Goal: Use online tool/utility

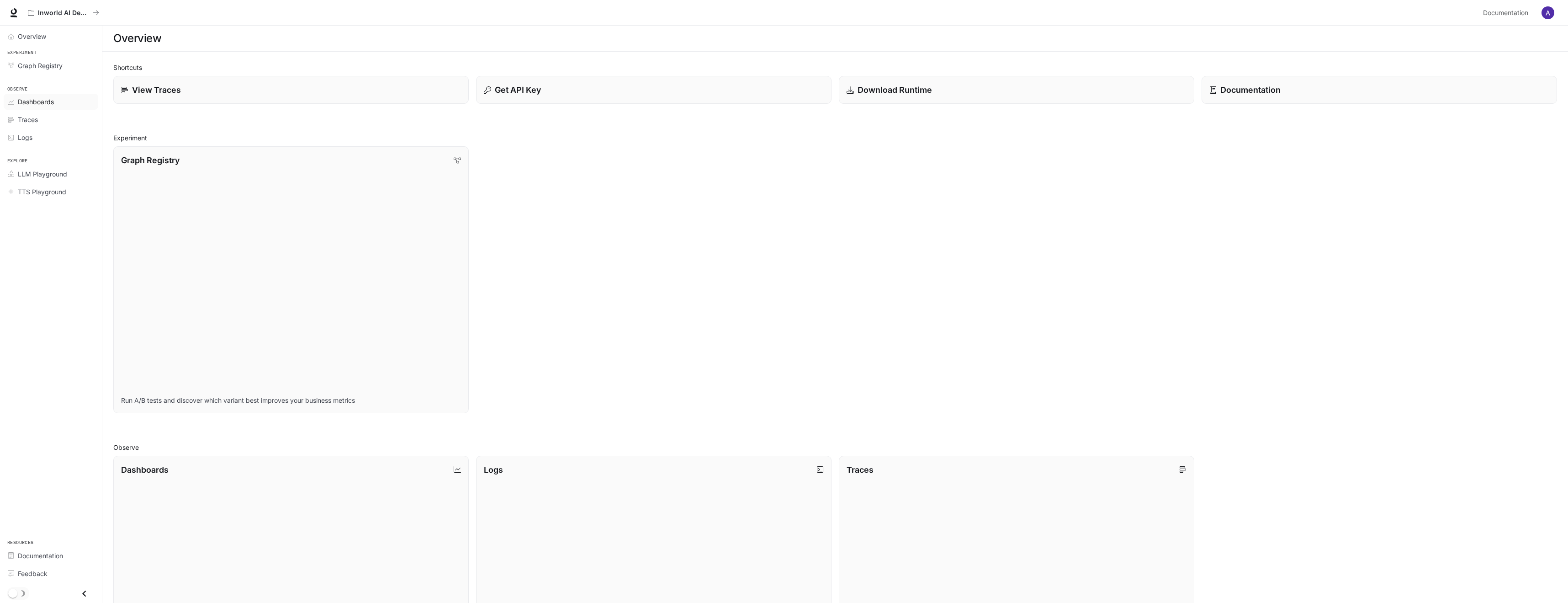
click at [32, 94] on link "Dashboards" at bounding box center [51, 102] width 95 height 16
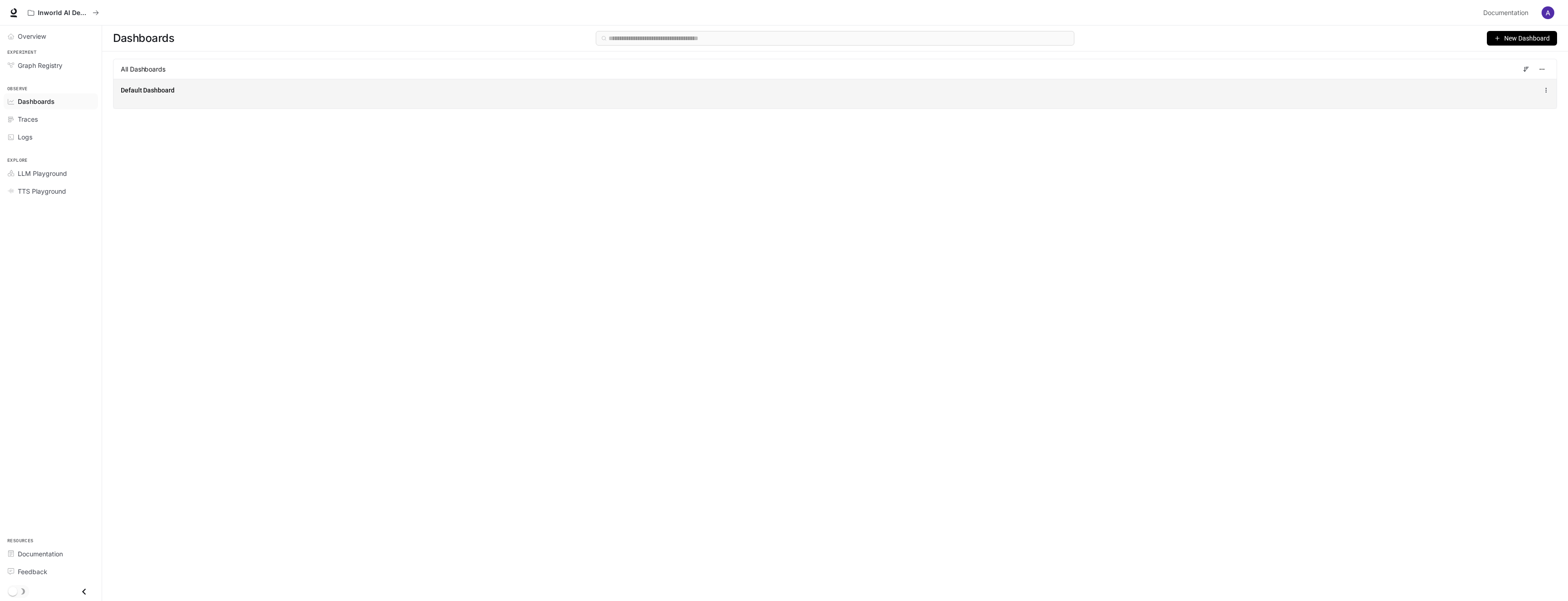
click at [206, 97] on div "Default Dashboard" at bounding box center [835, 94] width 1443 height 30
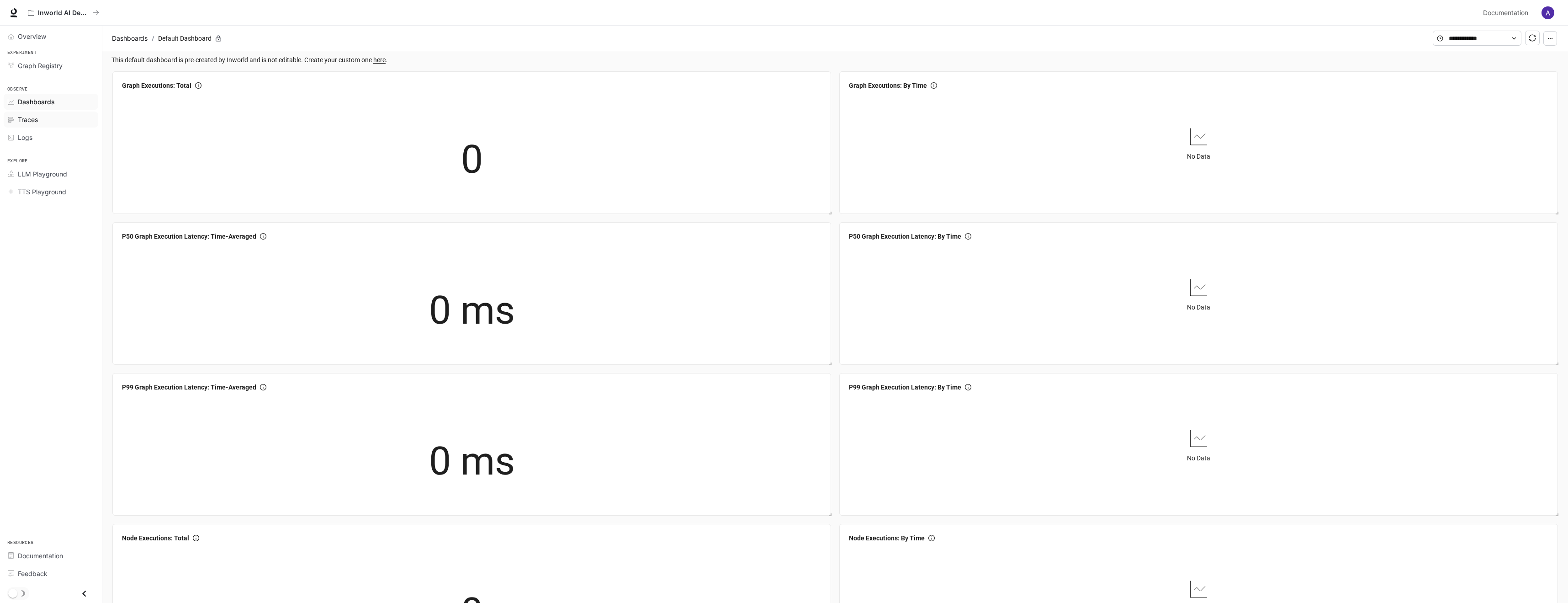
click at [68, 123] on div "Traces" at bounding box center [56, 120] width 76 height 10
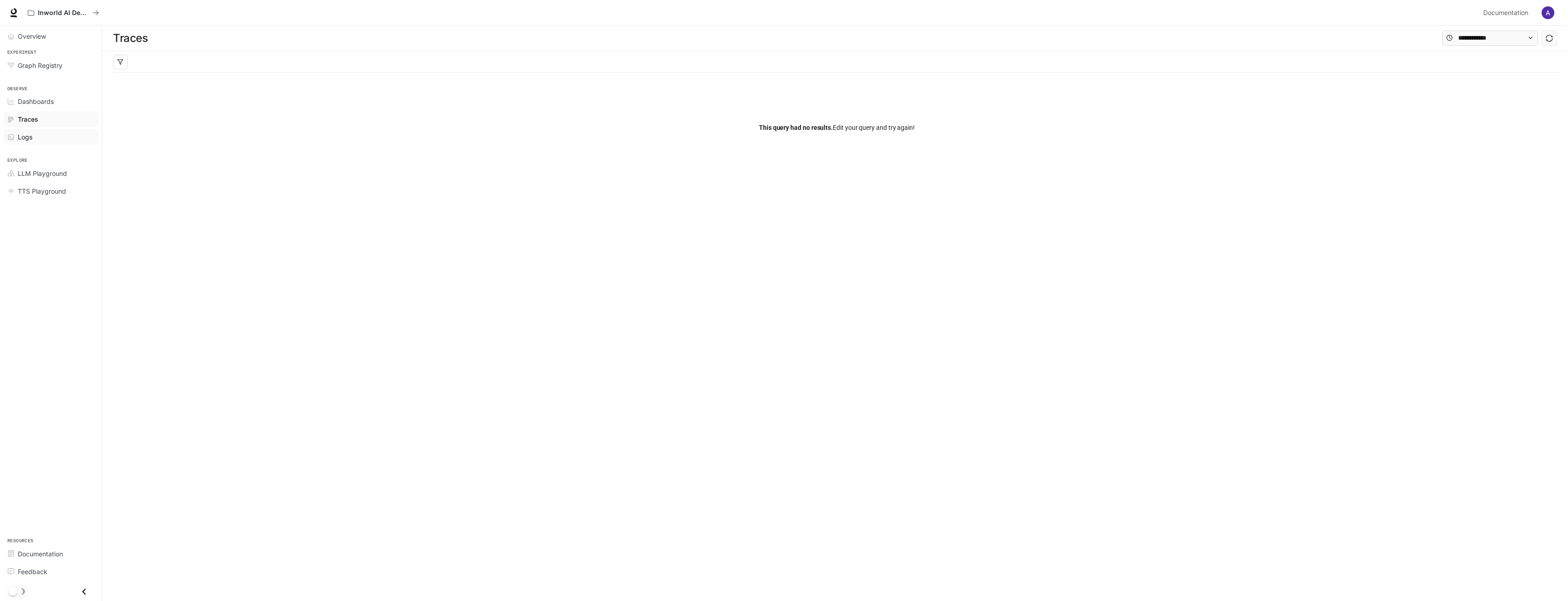
click at [66, 130] on link "Logs" at bounding box center [51, 137] width 94 height 16
click at [48, 167] on link "LLM Playground" at bounding box center [51, 173] width 94 height 16
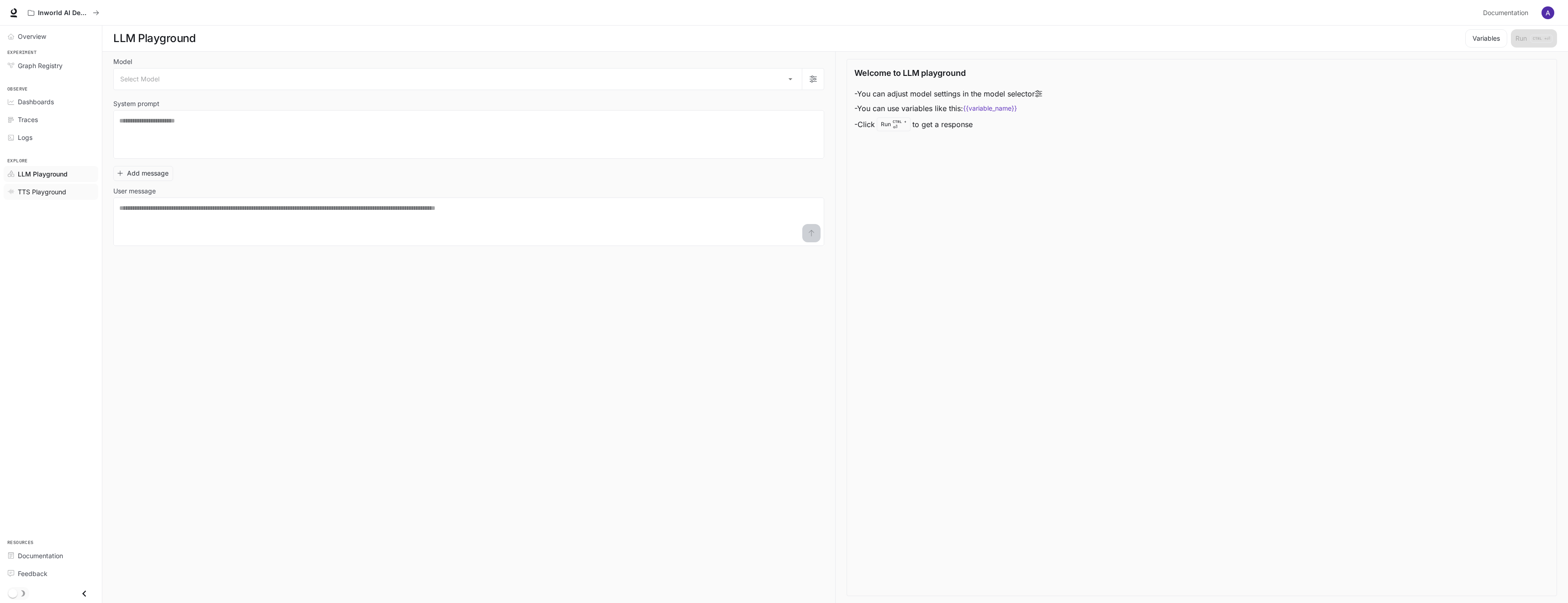
click at [50, 192] on span "TTS Playground" at bounding box center [41, 192] width 48 height 10
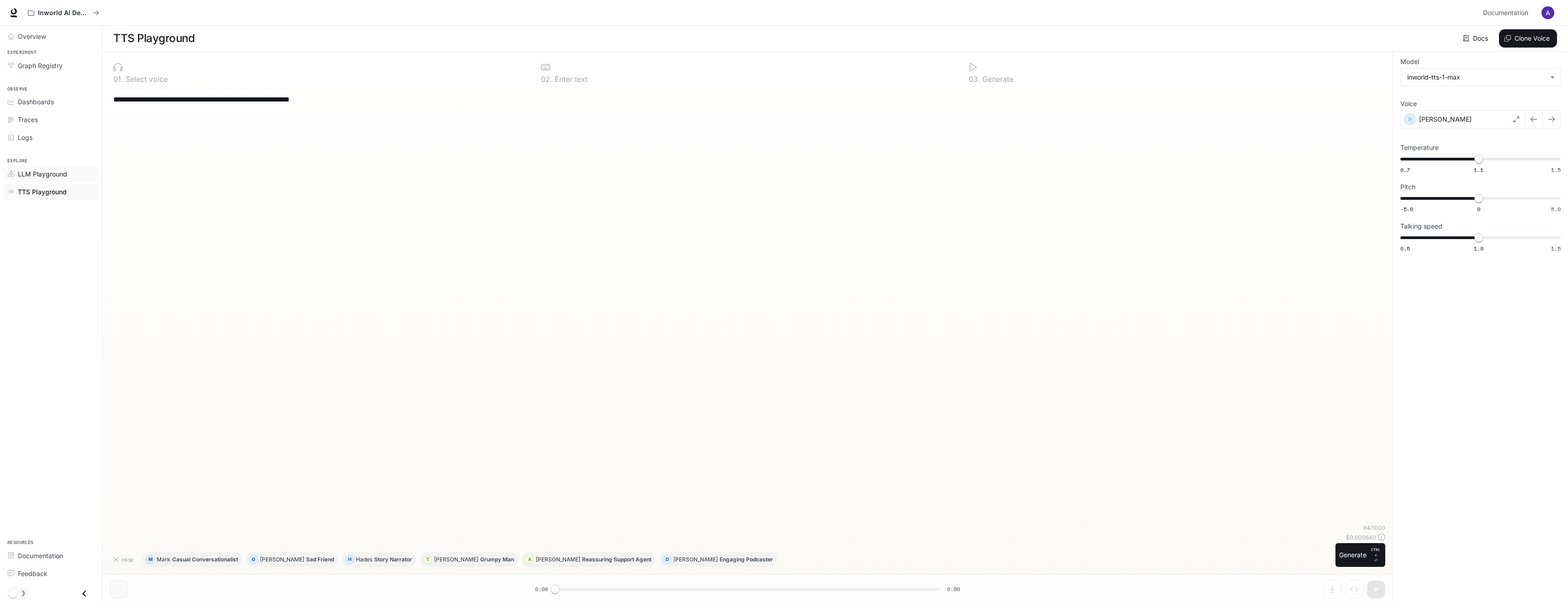
click at [45, 181] on link "LLM Playground" at bounding box center [51, 174] width 95 height 16
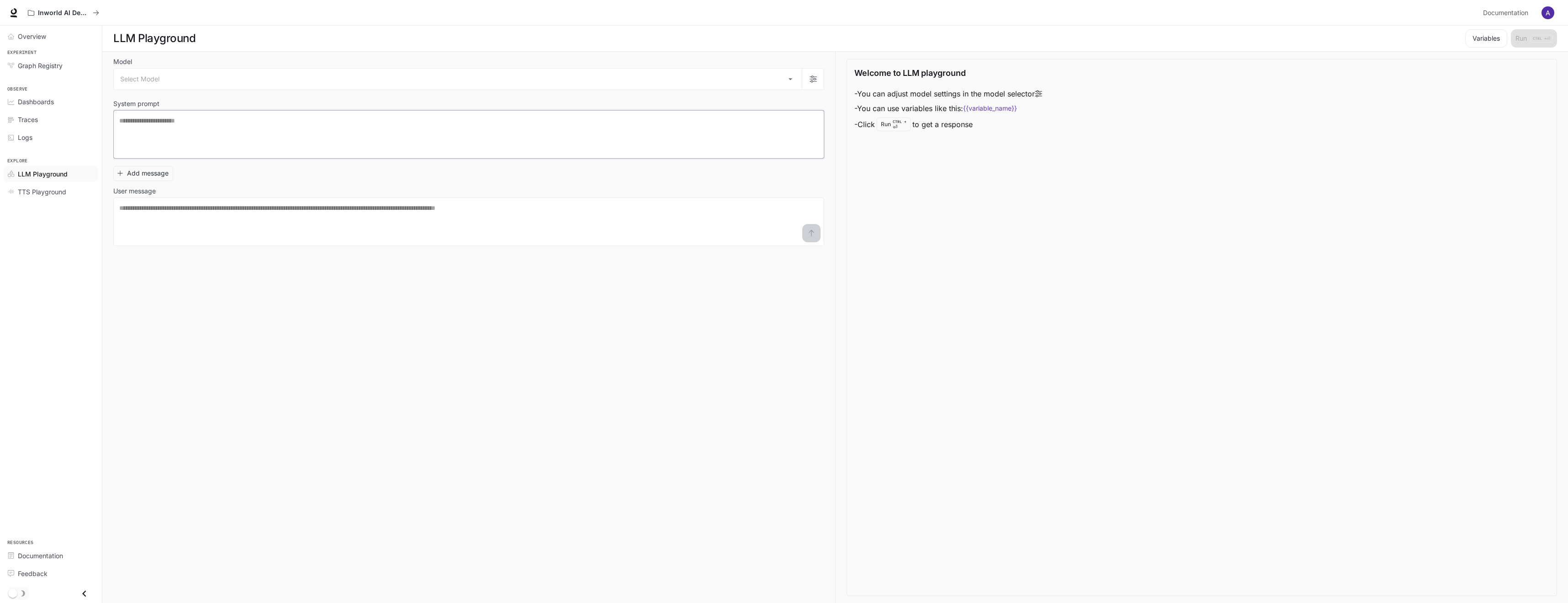
click at [399, 151] on textarea at bounding box center [469, 134] width 699 height 37
click at [351, 232] on textarea at bounding box center [469, 222] width 699 height 37
click at [878, 63] on div "Welcome to LLM playground - You can adjust model settings in the model selector…" at bounding box center [1202, 328] width 710 height 537
click at [854, 70] on div "Welcome to LLM playground - You can adjust model settings in the model selector…" at bounding box center [1202, 328] width 710 height 537
drag, startPoint x: 857, startPoint y: 68, endPoint x: 1325, endPoint y: 59, distance: 468.1
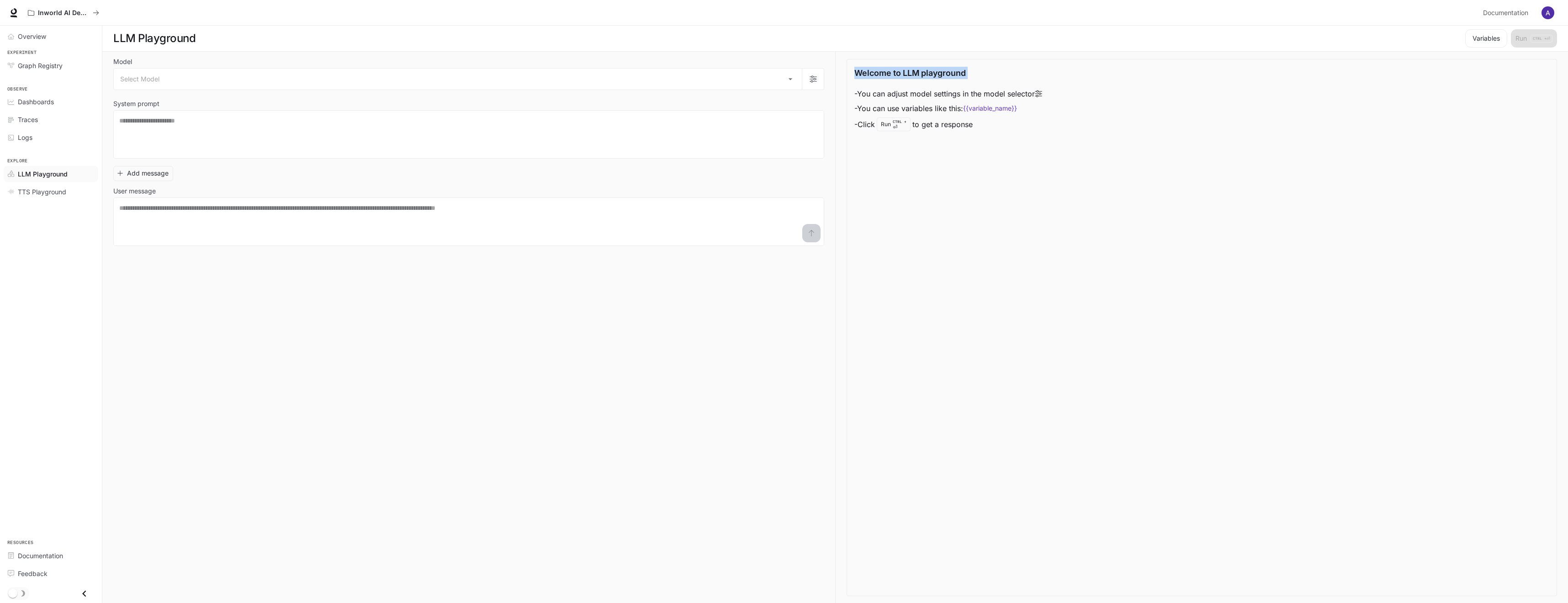
click at [1281, 59] on div "Welcome to LLM playground - You can adjust model settings in the model selector…" at bounding box center [1202, 328] width 710 height 537
click at [1034, 150] on div "Welcome to LLM playground - You can adjust model settings in the model selector…" at bounding box center [1202, 328] width 710 height 537
click at [12, 126] on link "Traces" at bounding box center [51, 120] width 95 height 16
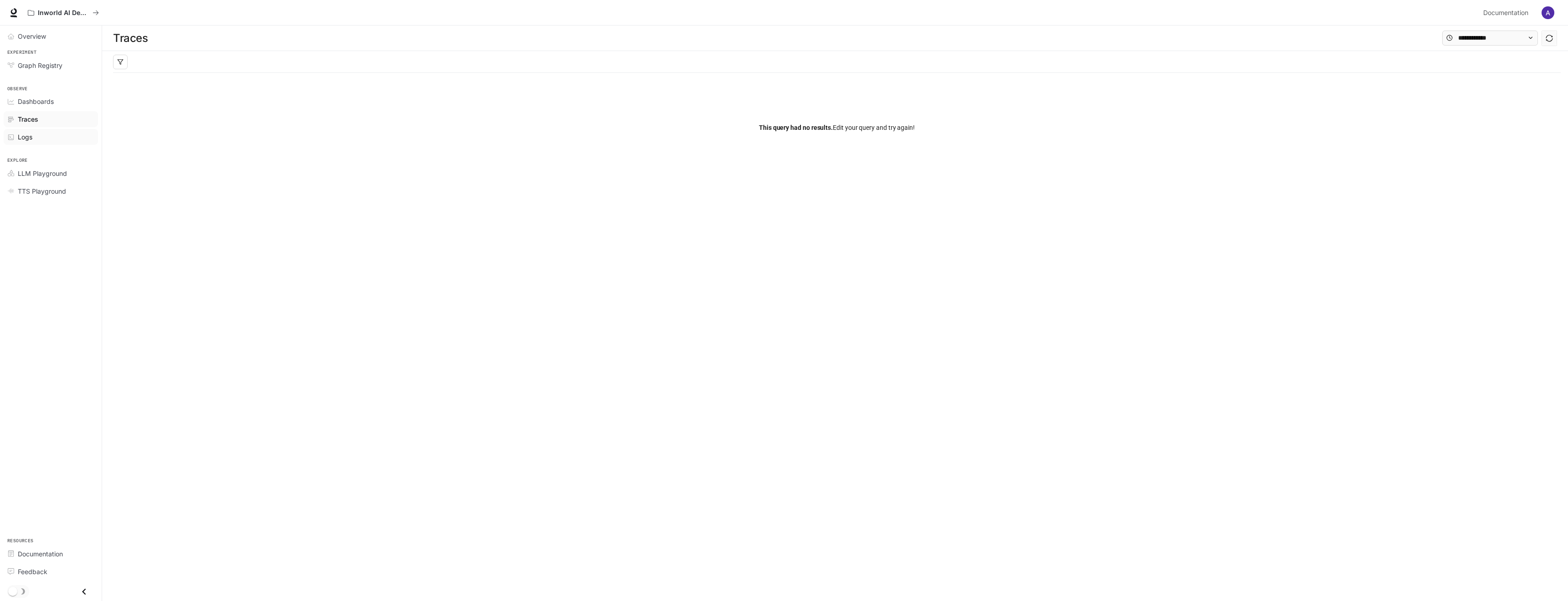
click at [40, 140] on div "Logs" at bounding box center [55, 137] width 76 height 10
